Goal: Task Accomplishment & Management: Use online tool/utility

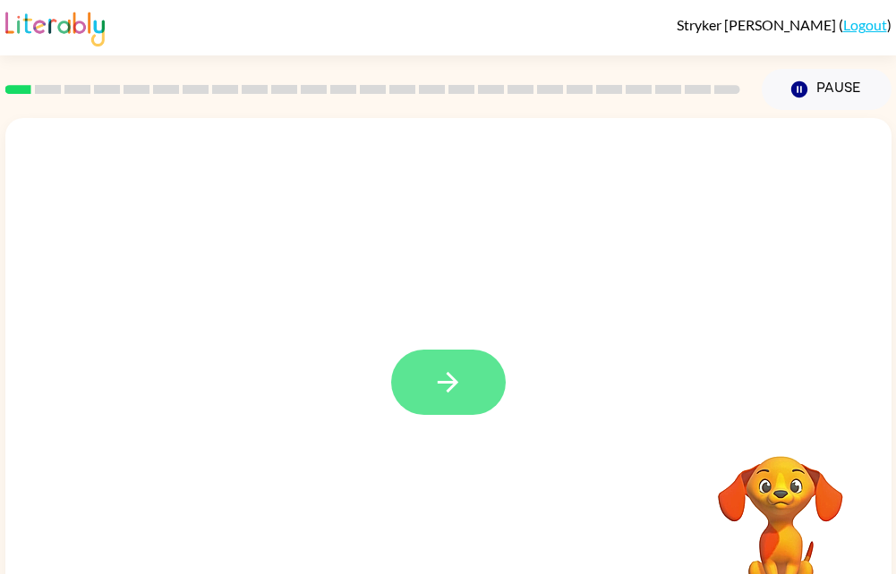
click at [476, 387] on button "button" at bounding box center [448, 382] width 115 height 65
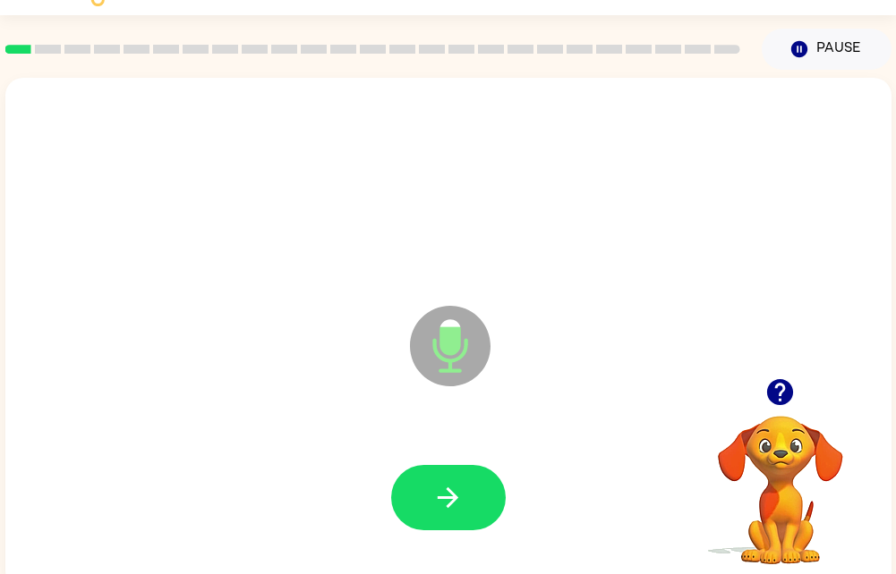
scroll to position [68, 0]
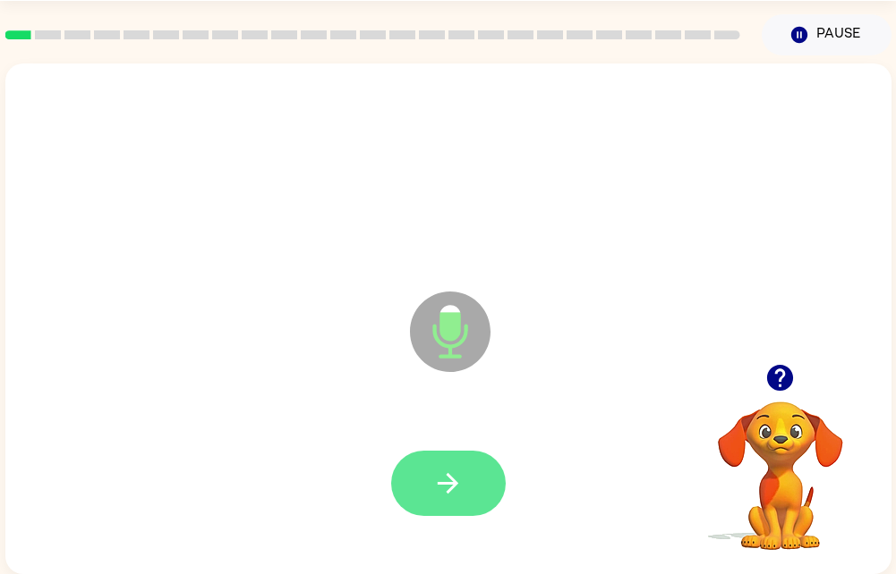
click at [435, 486] on button "button" at bounding box center [448, 483] width 115 height 65
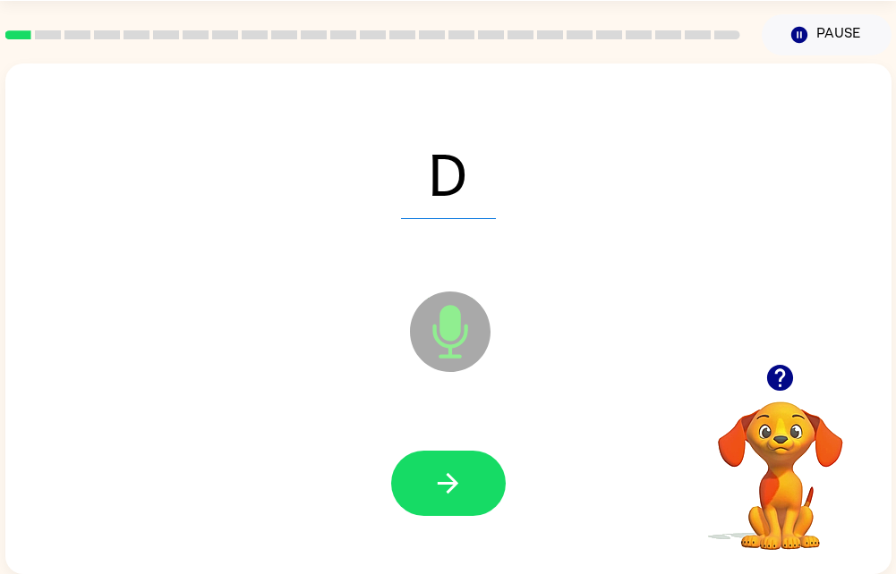
click at [477, 451] on div at bounding box center [448, 483] width 115 height 65
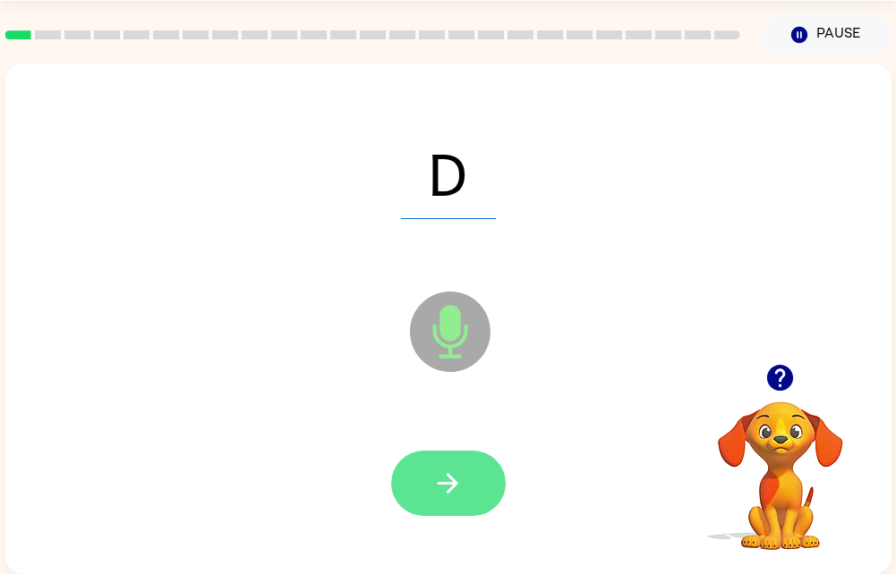
click at [460, 451] on button "button" at bounding box center [448, 483] width 115 height 65
click at [432, 483] on icon "button" at bounding box center [447, 483] width 31 height 31
click at [451, 478] on icon "button" at bounding box center [447, 483] width 31 height 31
click at [426, 451] on button "button" at bounding box center [448, 483] width 115 height 65
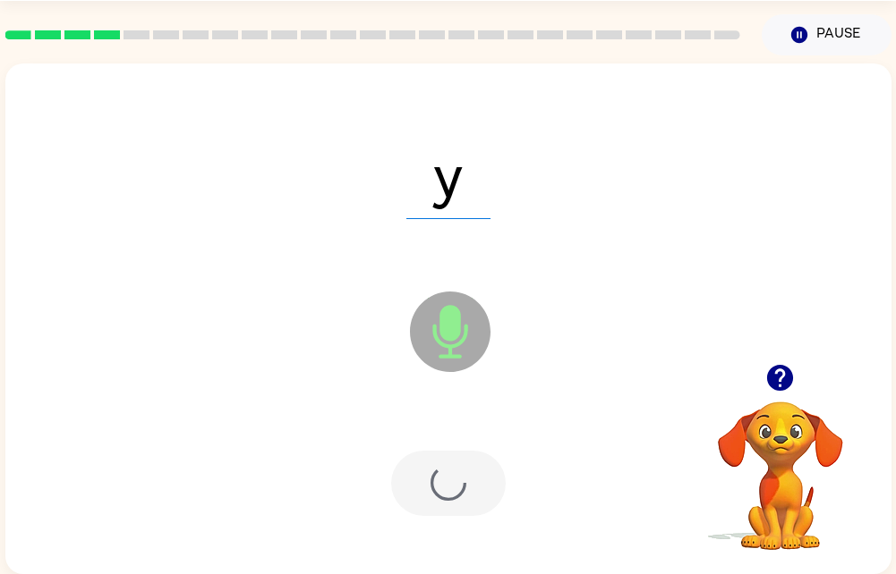
click at [445, 505] on div at bounding box center [448, 484] width 850 height 147
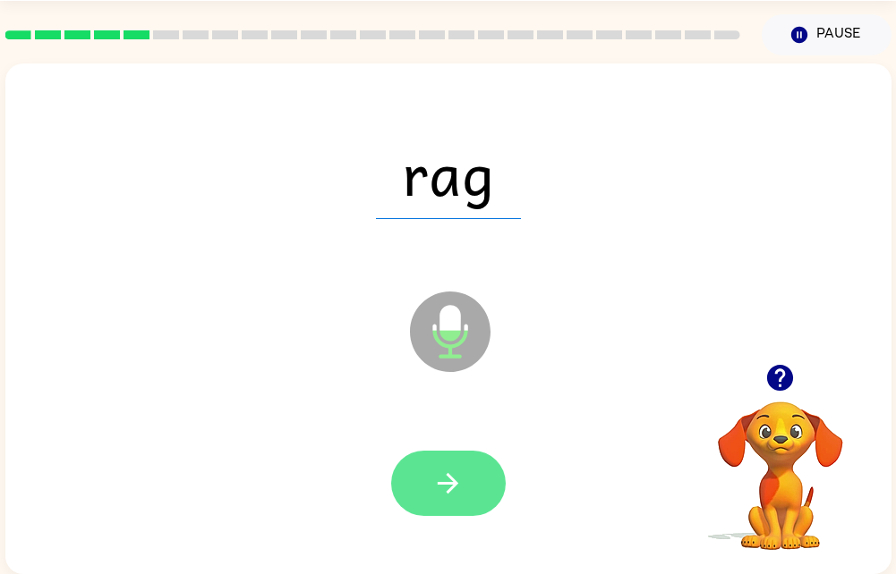
click at [436, 451] on button "button" at bounding box center [448, 483] width 115 height 65
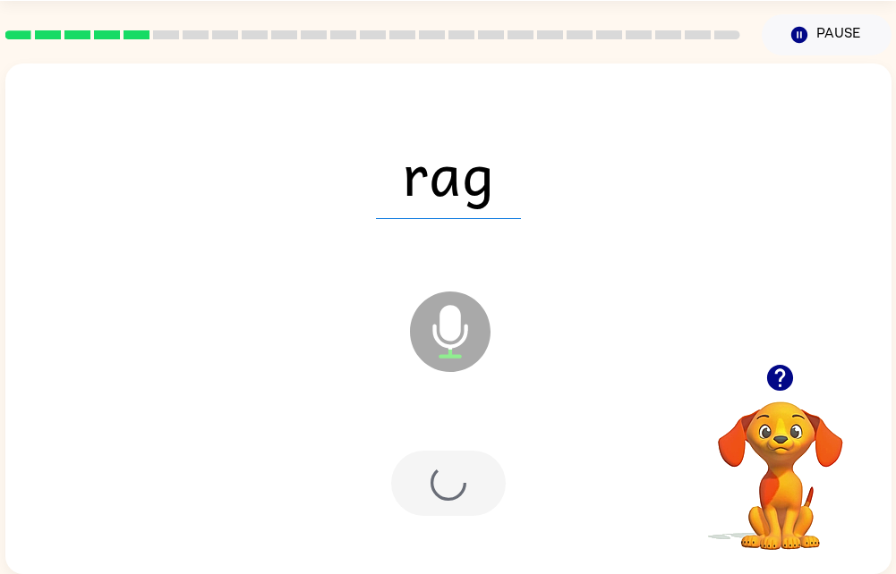
click at [433, 498] on div at bounding box center [448, 483] width 115 height 65
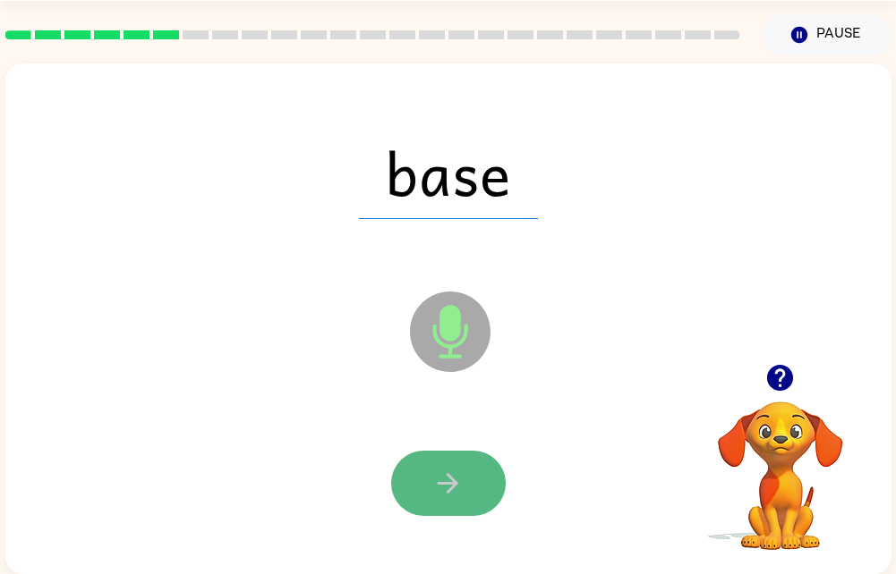
click at [440, 489] on button "button" at bounding box center [448, 483] width 115 height 65
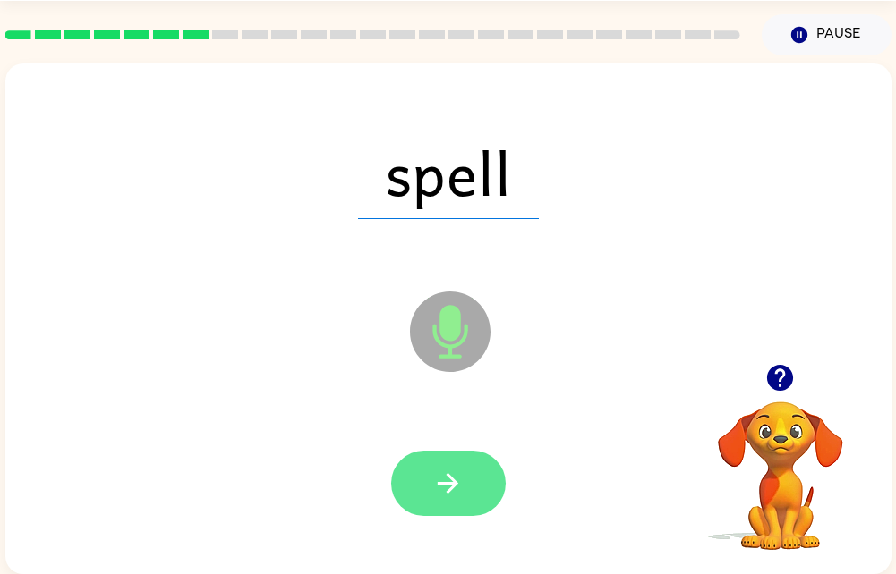
click at [459, 477] on icon "button" at bounding box center [447, 483] width 31 height 31
click at [437, 468] on icon "button" at bounding box center [447, 483] width 31 height 31
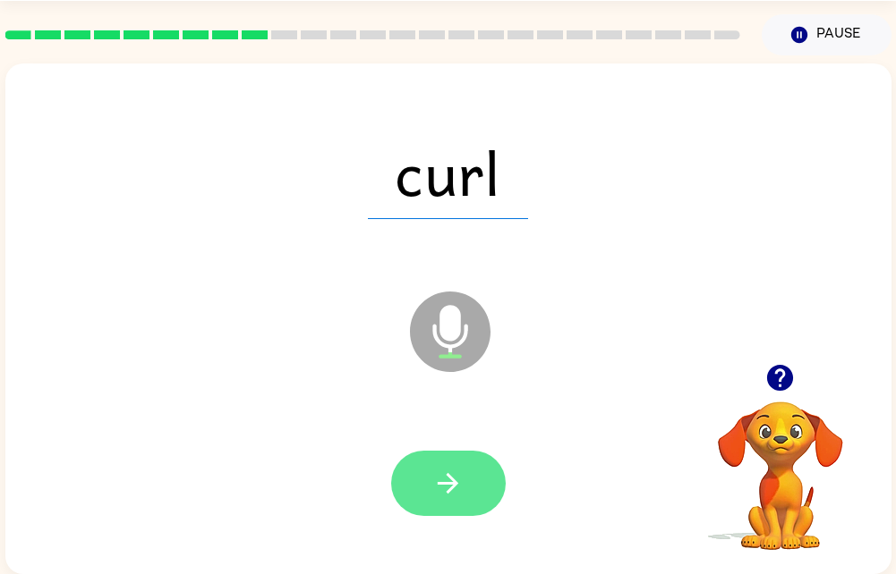
click at [470, 451] on button "button" at bounding box center [448, 483] width 115 height 65
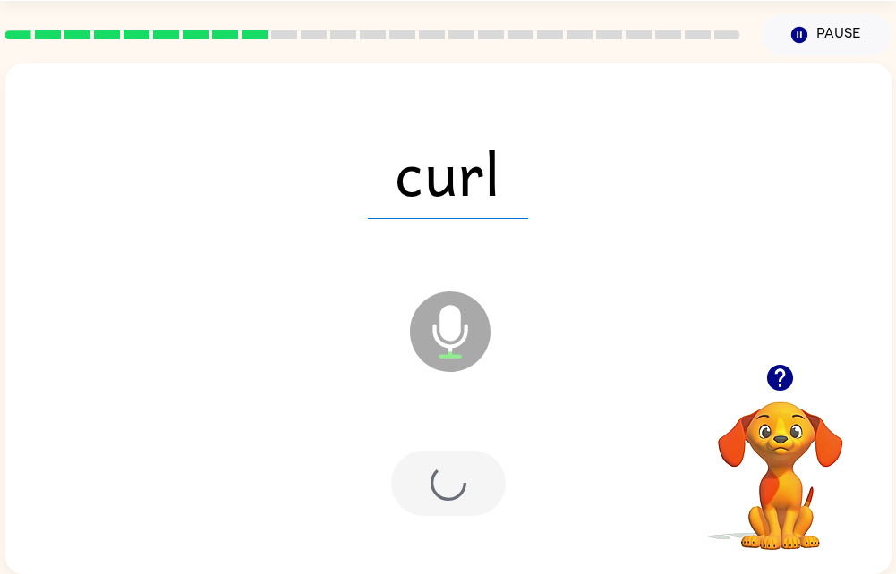
click at [455, 475] on div at bounding box center [448, 483] width 115 height 65
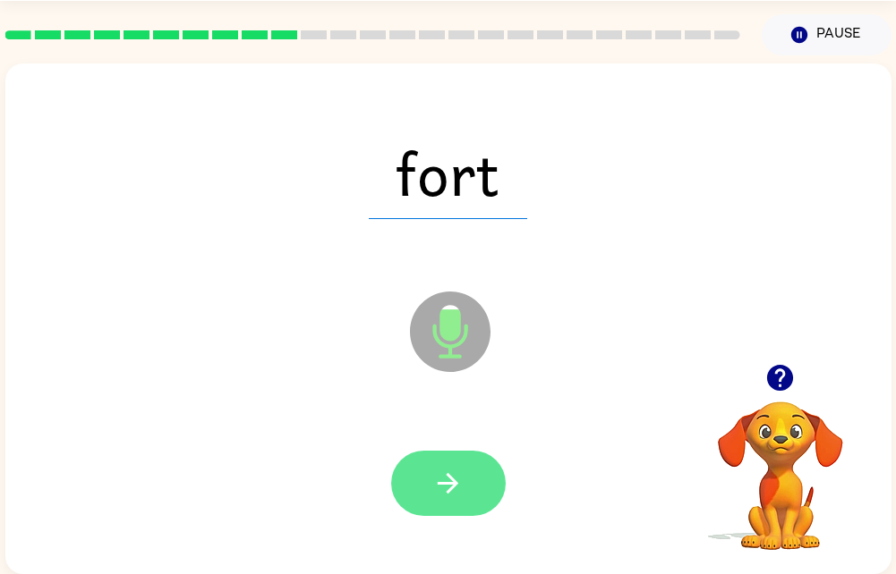
click at [468, 477] on button "button" at bounding box center [448, 483] width 115 height 65
click at [464, 463] on button "button" at bounding box center [448, 483] width 115 height 65
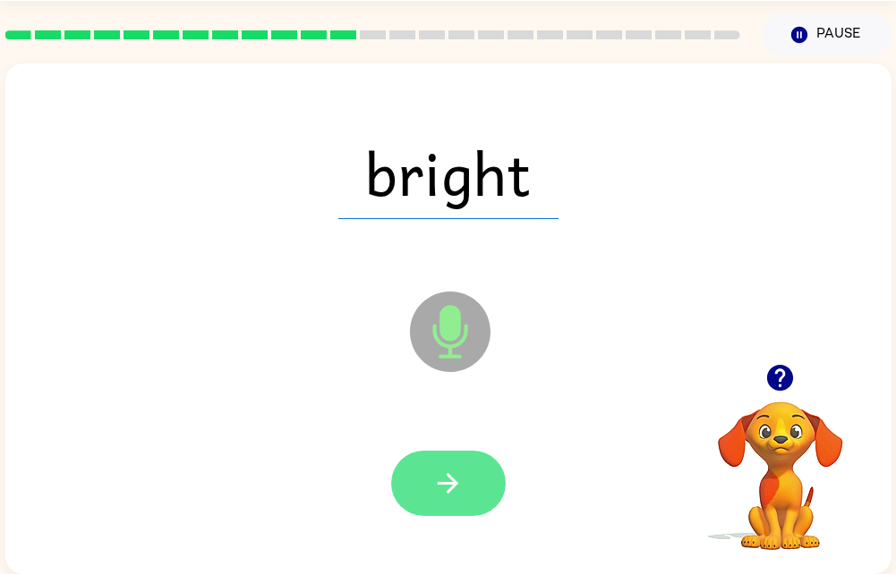
click at [453, 483] on icon "button" at bounding box center [447, 483] width 31 height 31
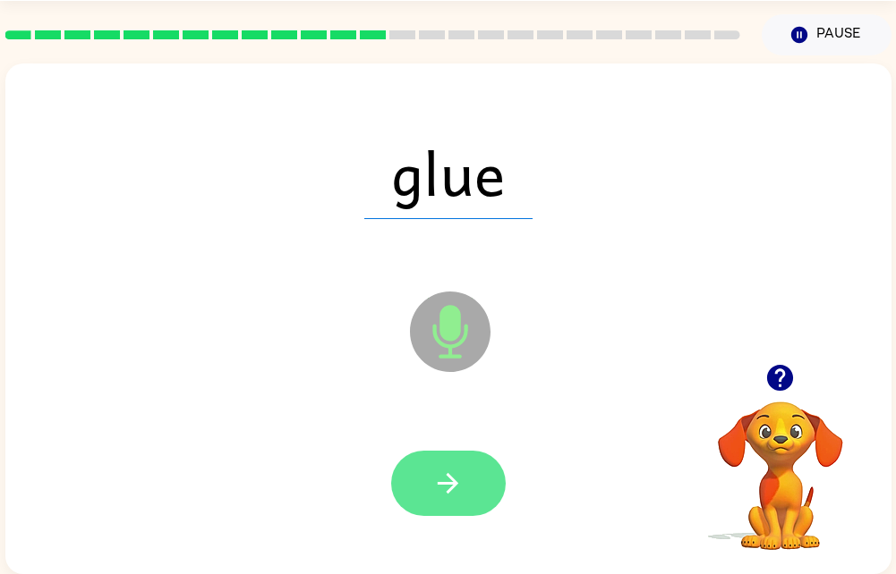
click at [426, 475] on button "button" at bounding box center [448, 483] width 115 height 65
click at [455, 453] on button "button" at bounding box center [448, 483] width 115 height 65
click at [458, 479] on icon "button" at bounding box center [447, 483] width 31 height 31
click at [463, 480] on icon "button" at bounding box center [447, 483] width 31 height 31
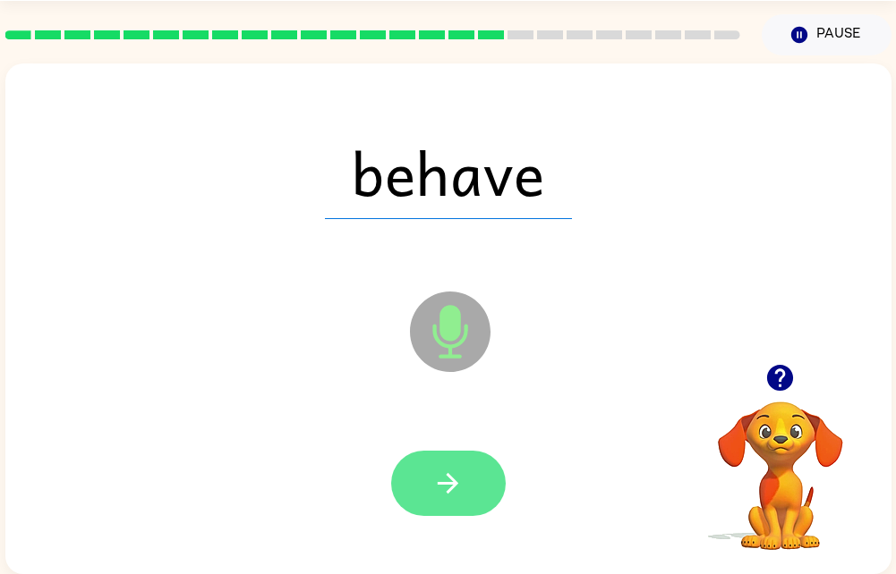
click at [460, 482] on icon "button" at bounding box center [447, 483] width 31 height 31
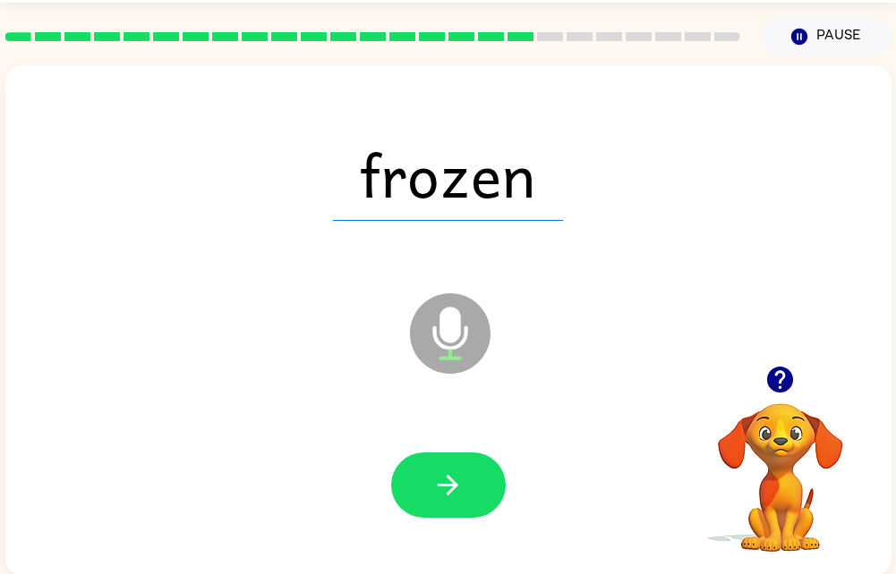
scroll to position [46, 0]
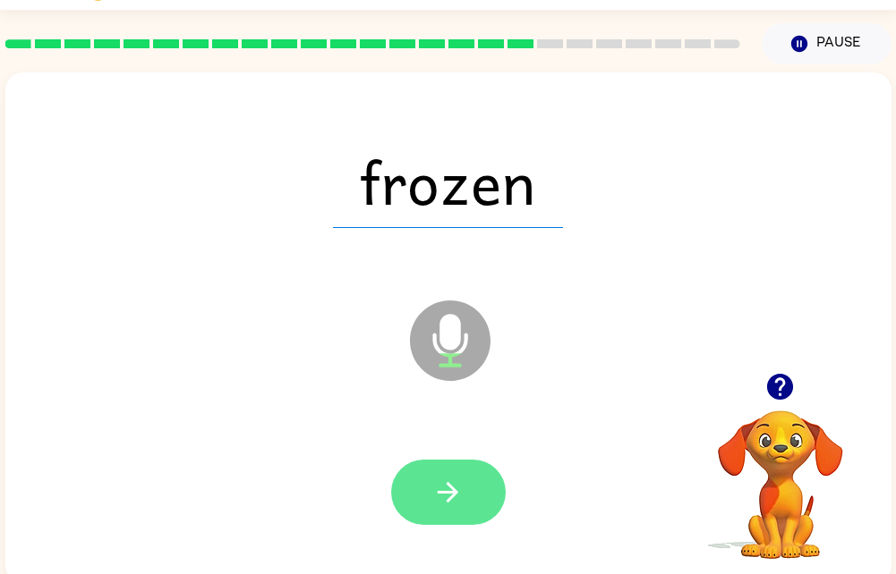
click at [427, 503] on button "button" at bounding box center [448, 492] width 115 height 65
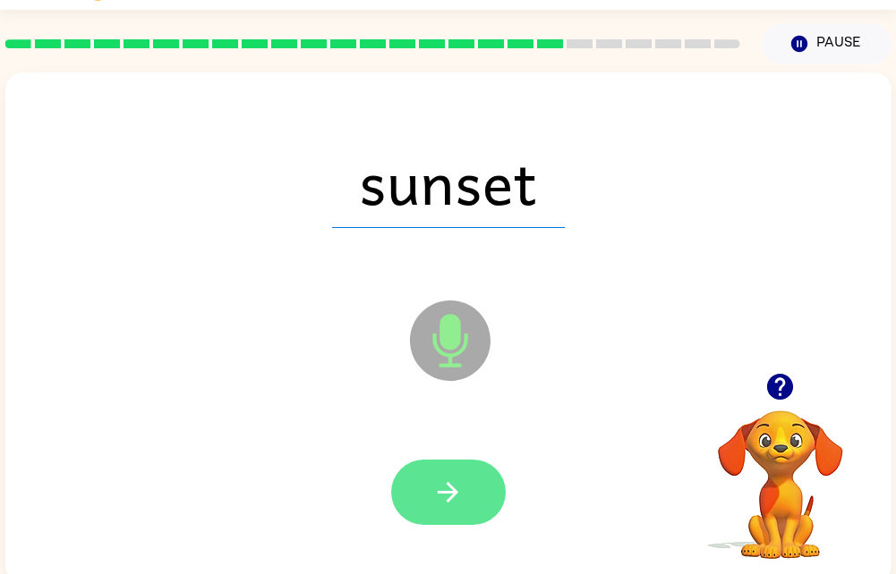
click at [451, 497] on icon "button" at bounding box center [448, 492] width 21 height 21
click at [460, 522] on button "button" at bounding box center [448, 492] width 115 height 65
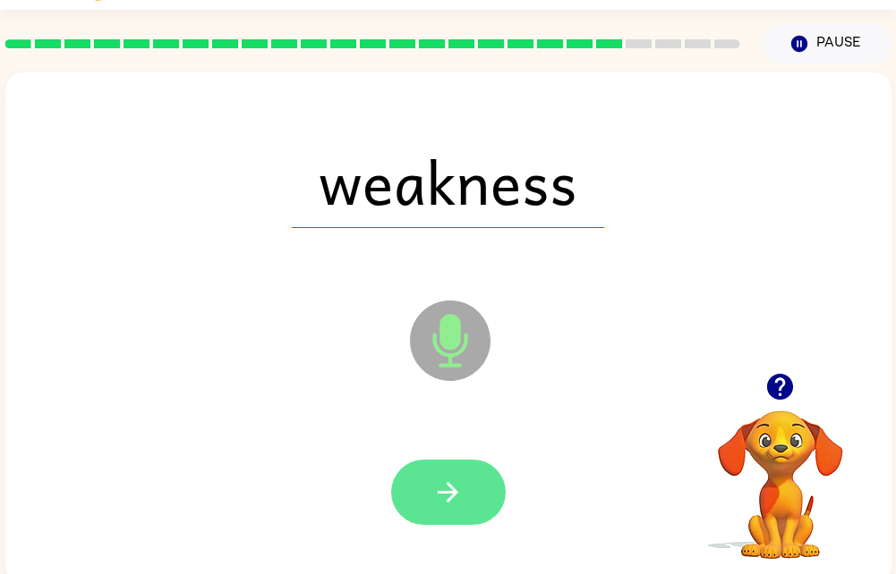
click at [437, 488] on icon "button" at bounding box center [447, 492] width 31 height 31
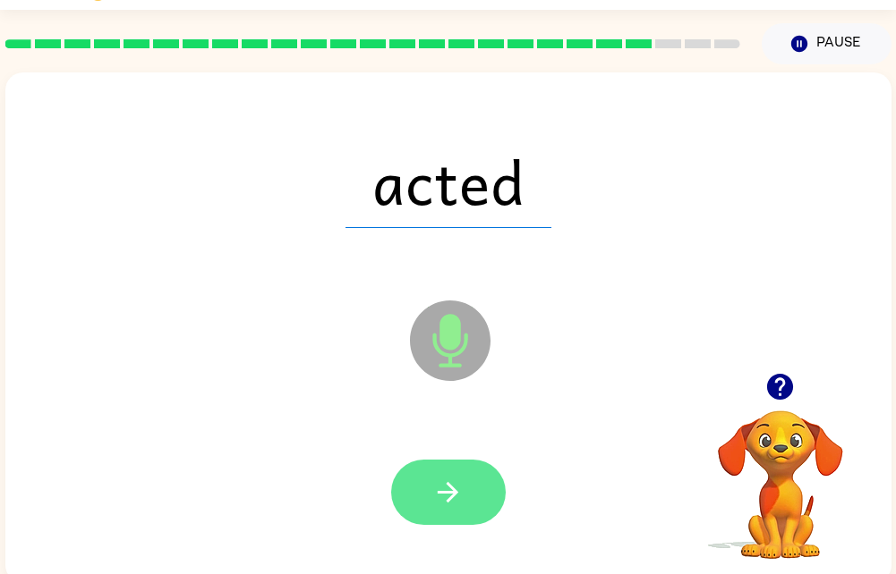
click at [454, 487] on icon "button" at bounding box center [447, 492] width 31 height 31
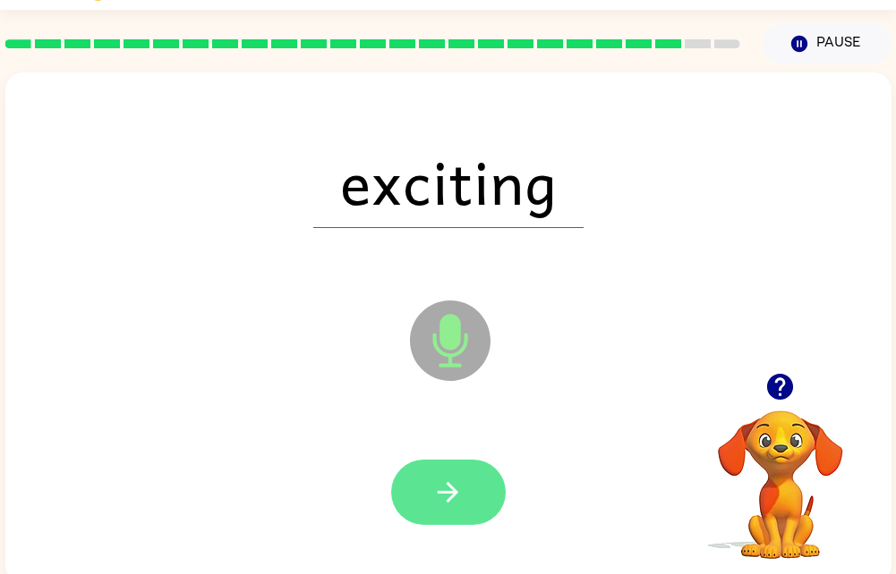
click at [425, 497] on button "button" at bounding box center [448, 492] width 115 height 65
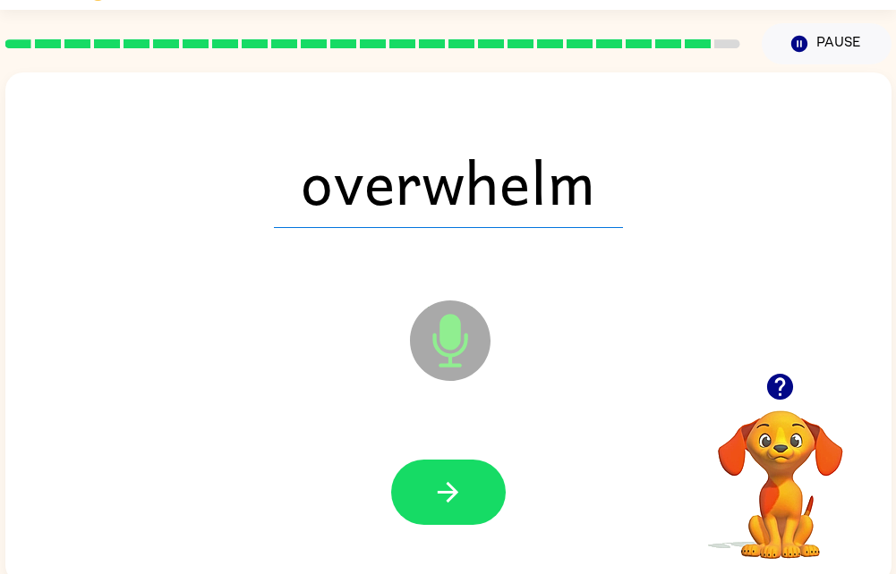
scroll to position [68, 0]
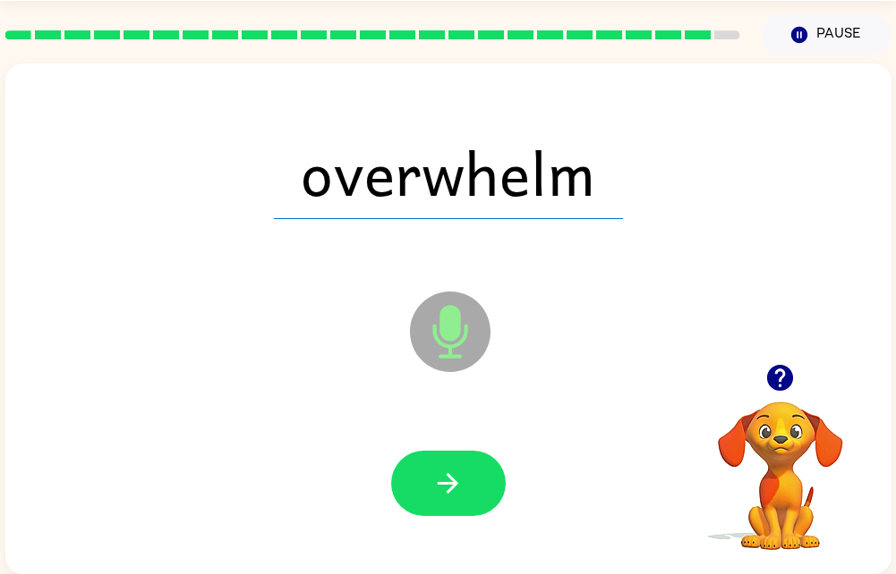
click at [491, 522] on div at bounding box center [448, 484] width 850 height 147
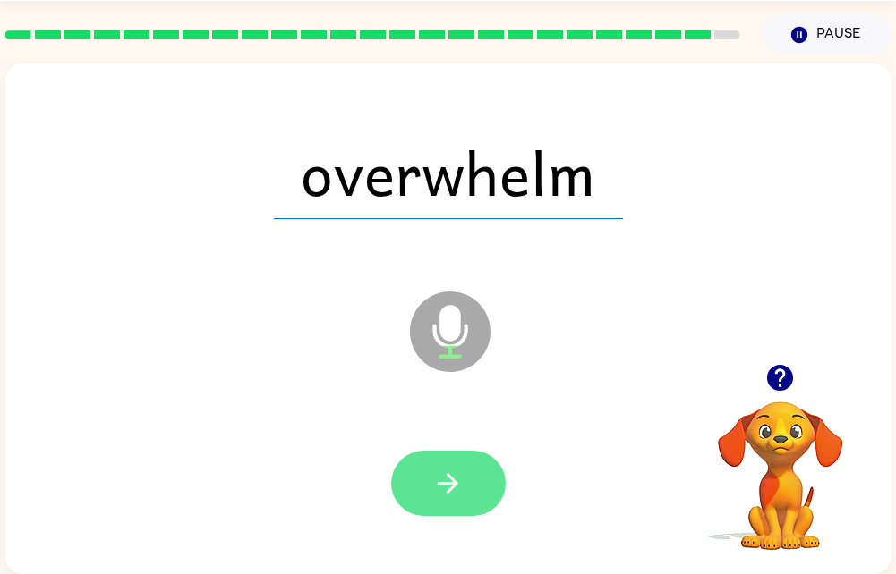
click at [471, 488] on button "button" at bounding box center [448, 483] width 115 height 65
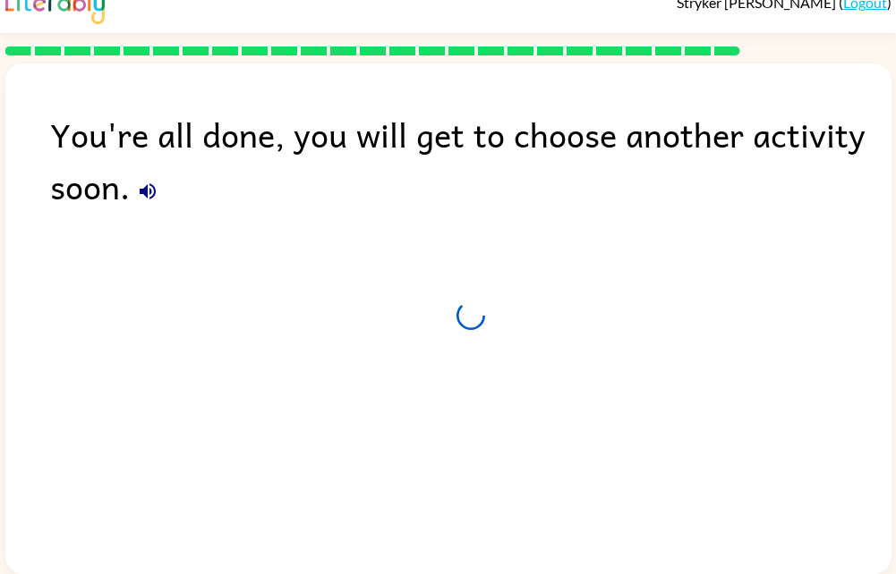
scroll to position [36, 0]
